Goal: Information Seeking & Learning: Learn about a topic

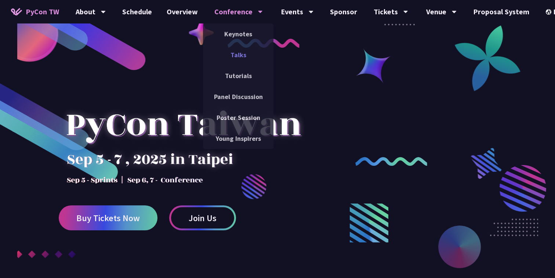
click at [238, 56] on link "Talks" at bounding box center [238, 54] width 70 height 17
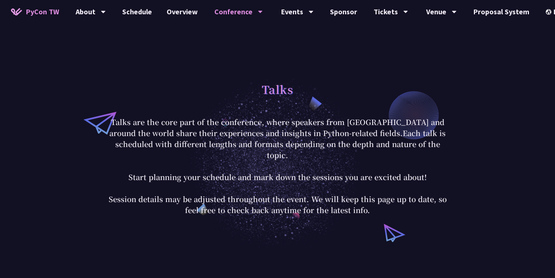
click at [270, 175] on p "Talks are the core part of the conference, where speakers from [GEOGRAPHIC_DATA…" at bounding box center [277, 166] width 341 height 99
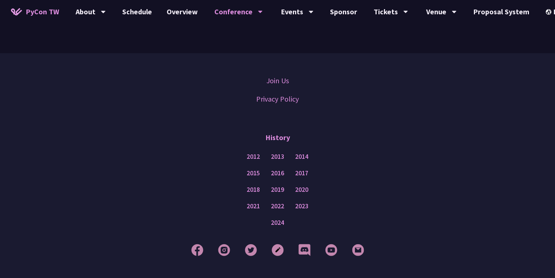
scroll to position [2506, 0]
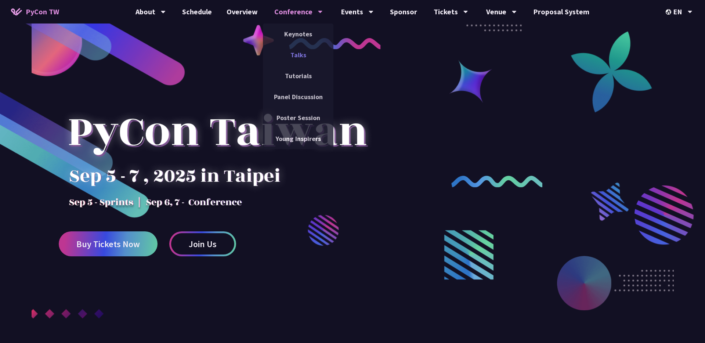
click at [307, 57] on link "Talks" at bounding box center [298, 54] width 70 height 17
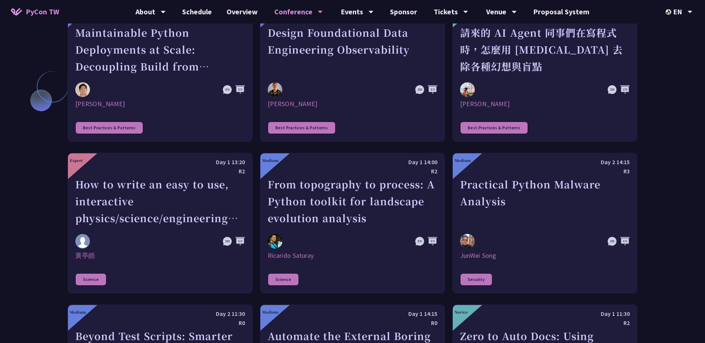
scroll to position [1840, 0]
